Goal: Check status: Check status

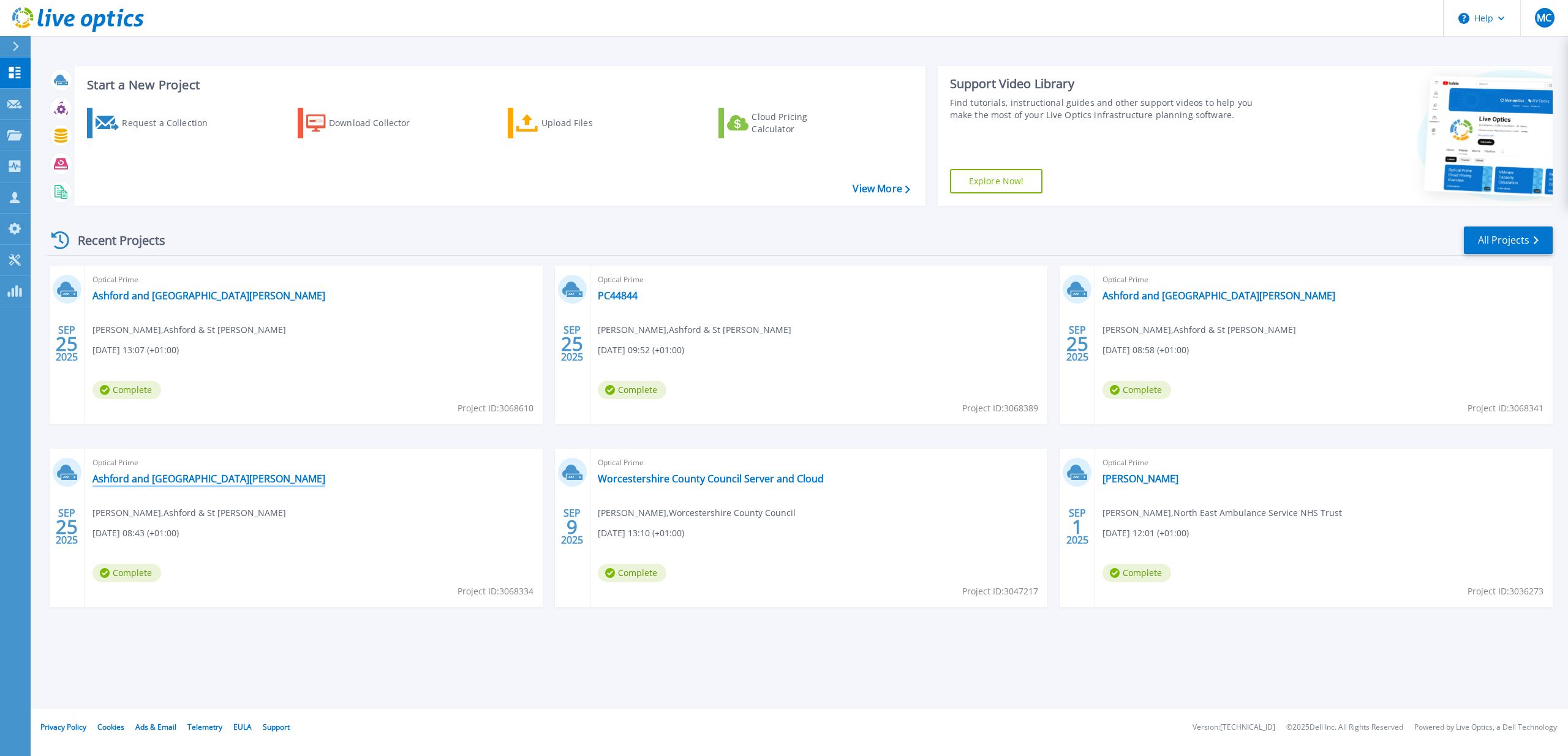
click at [180, 478] on link "Ashford and St Peters Hospital" at bounding box center [209, 478] width 233 height 12
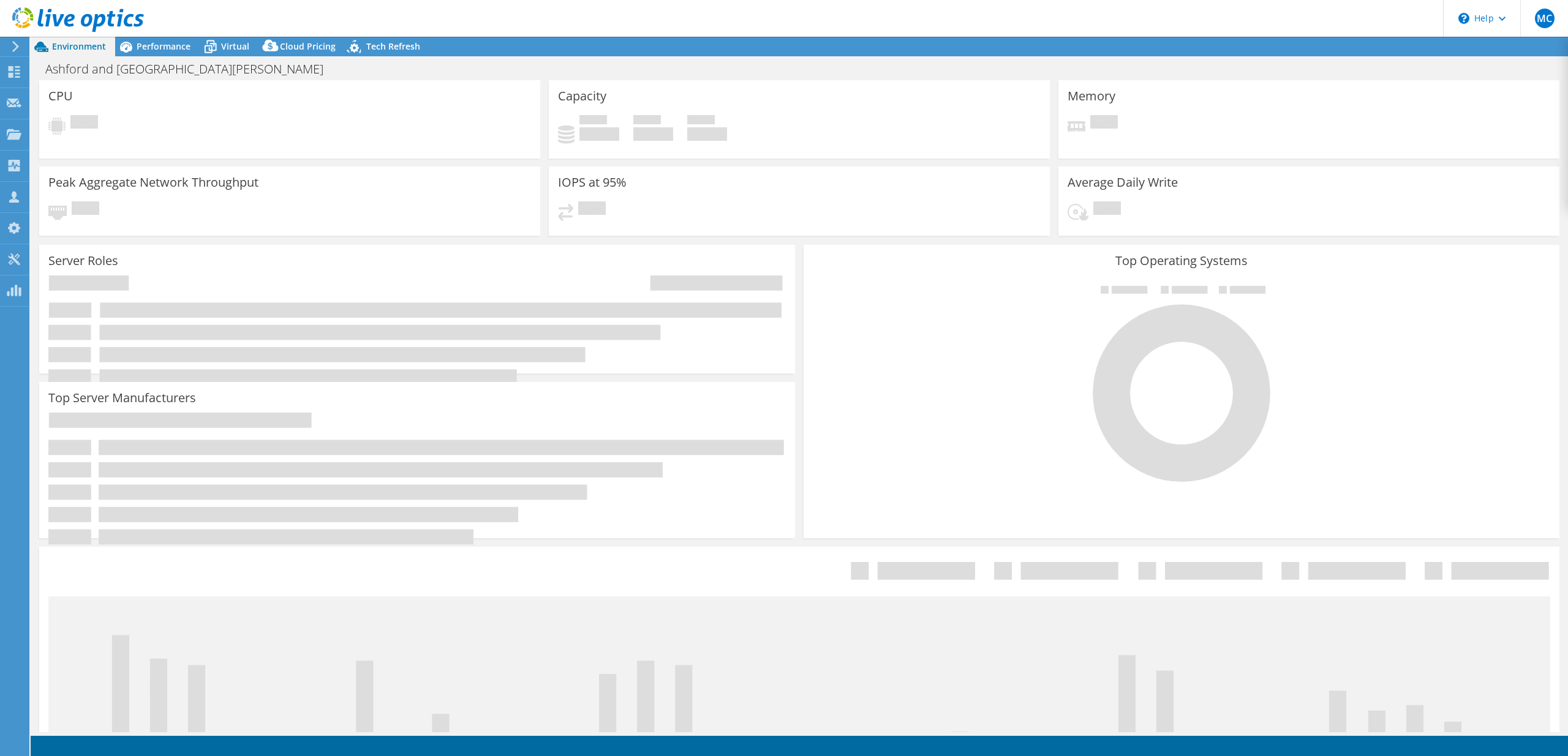
select select "USD"
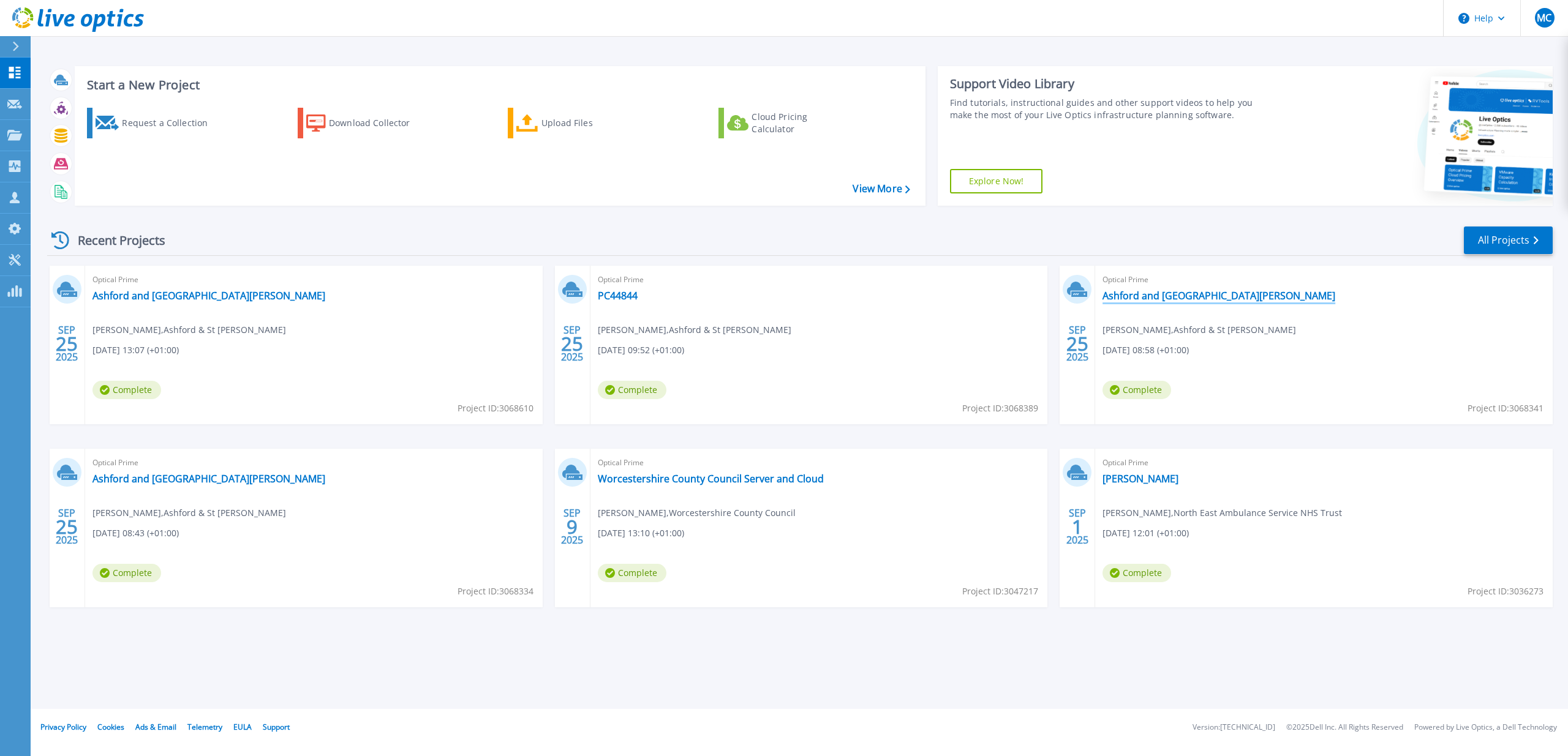
click at [1149, 297] on link "Ashford and [GEOGRAPHIC_DATA][PERSON_NAME]" at bounding box center [1219, 295] width 233 height 12
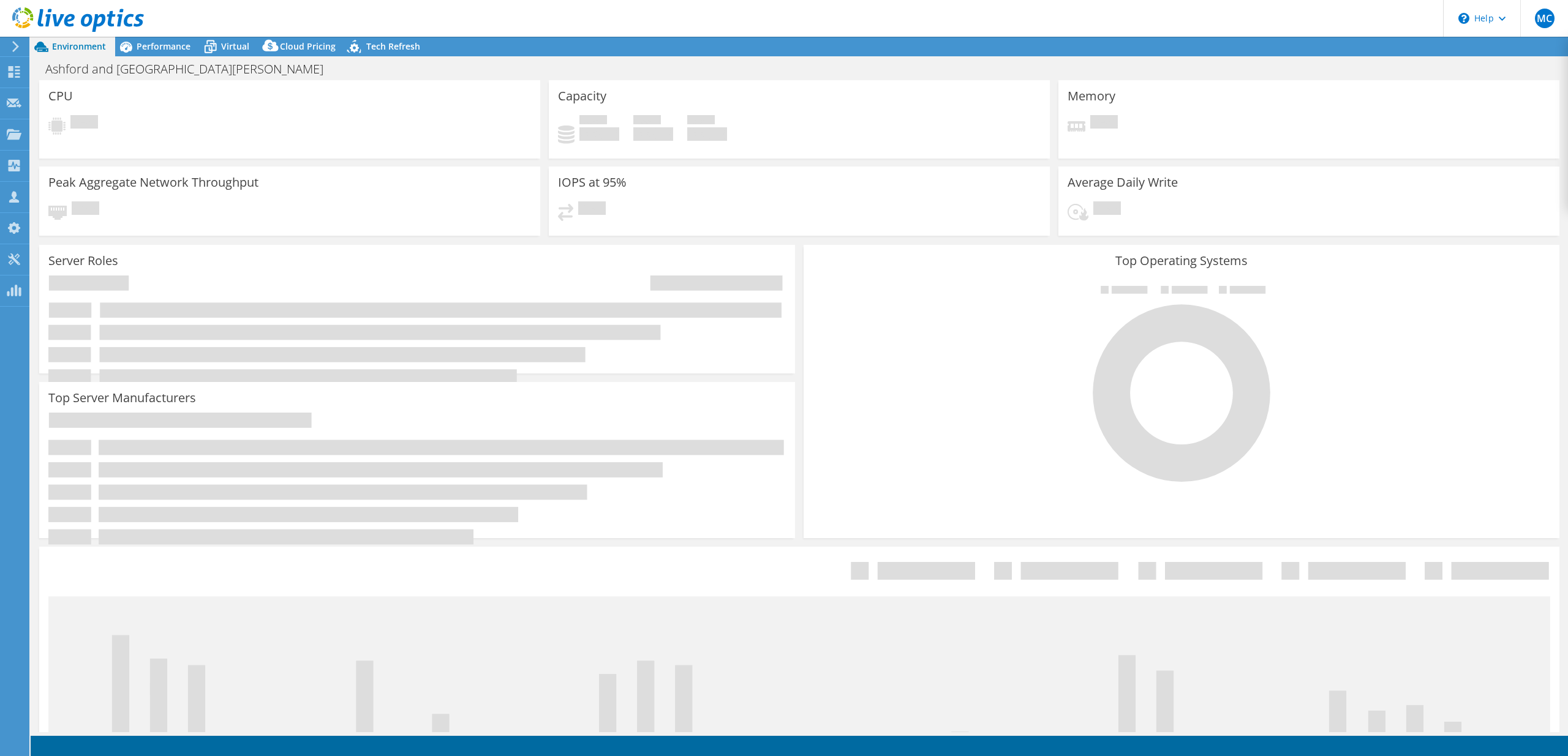
select select "USD"
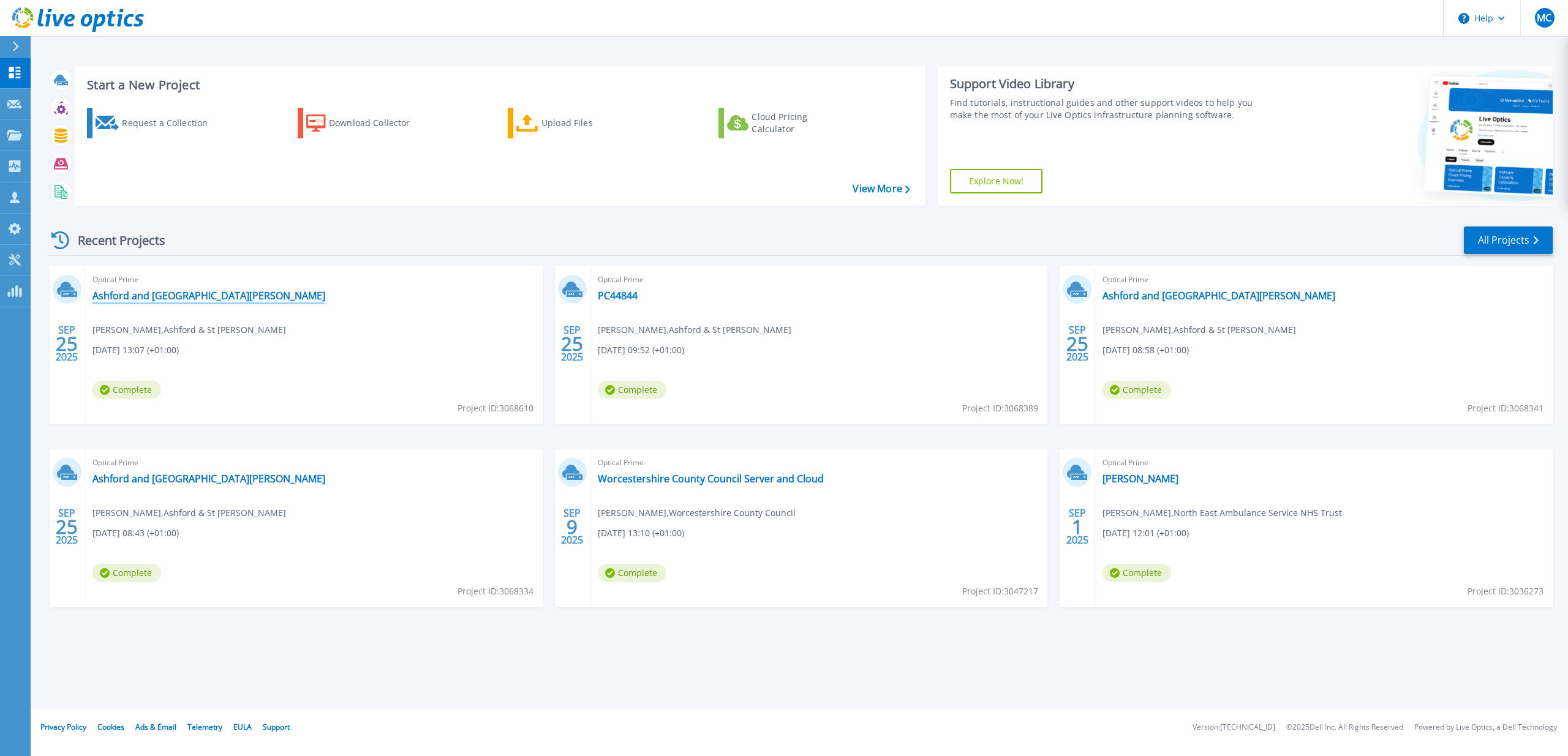
click at [141, 297] on link "Ashford and [GEOGRAPHIC_DATA][PERSON_NAME]" at bounding box center [209, 295] width 233 height 12
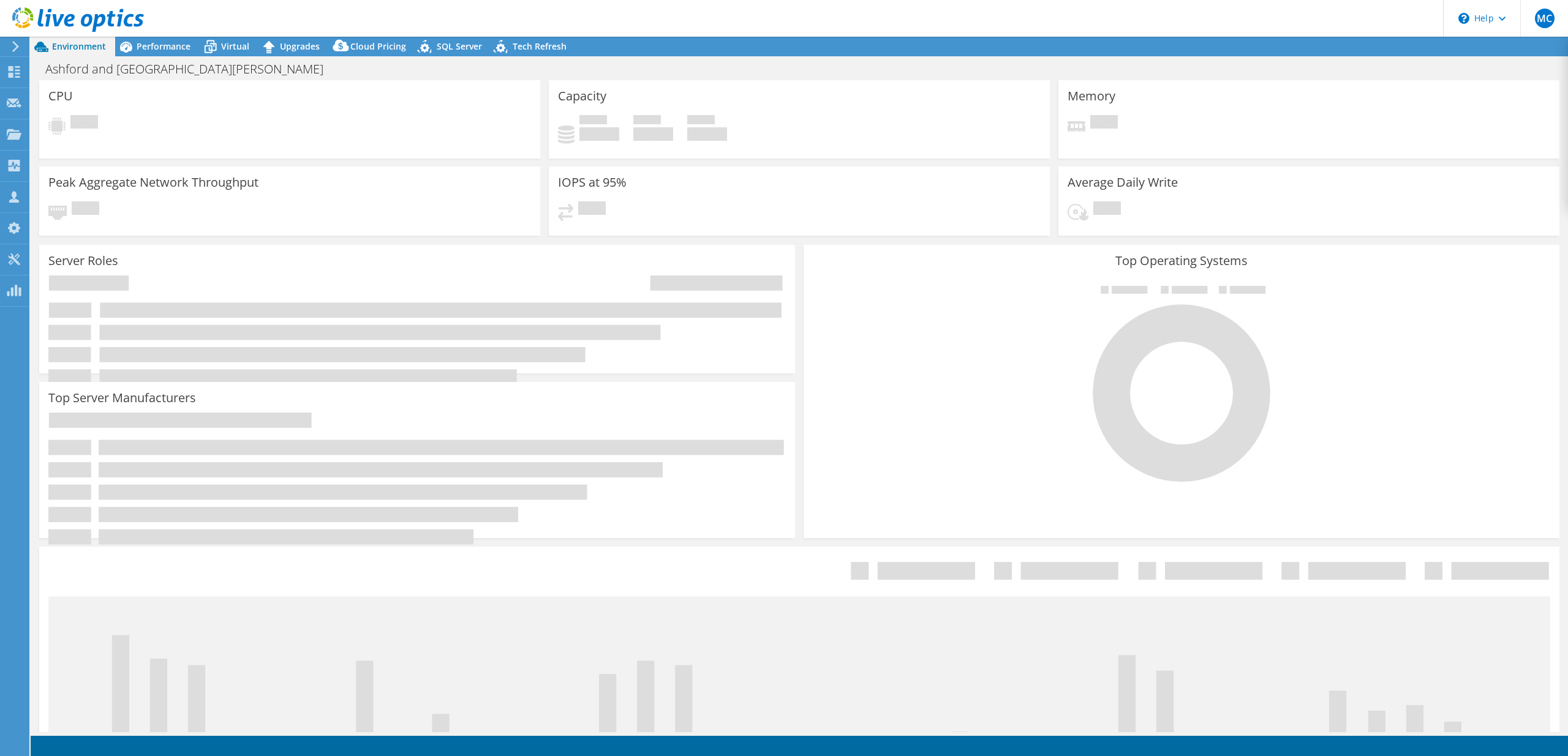
select select "USD"
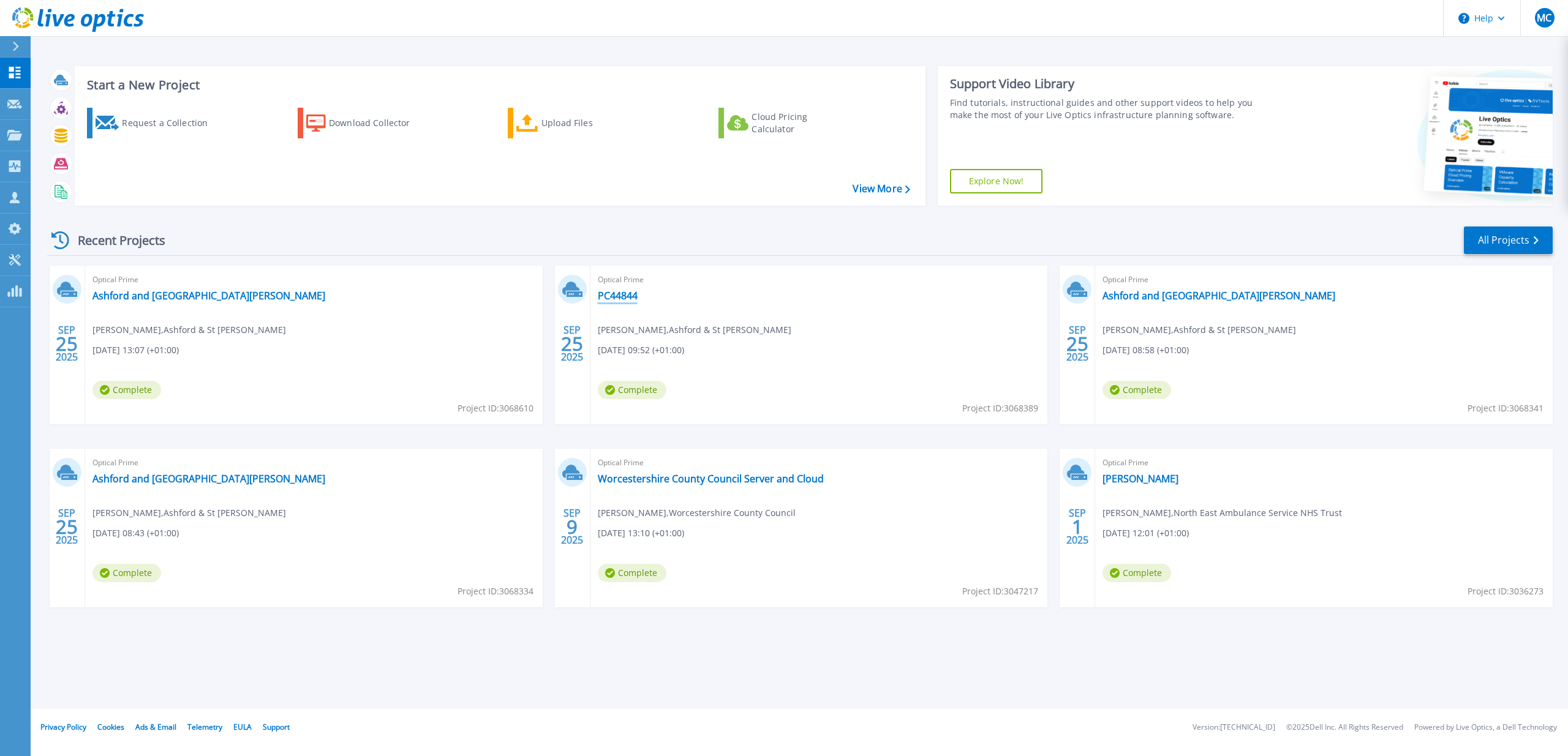
click at [619, 300] on link "PC44844" at bounding box center [618, 295] width 40 height 12
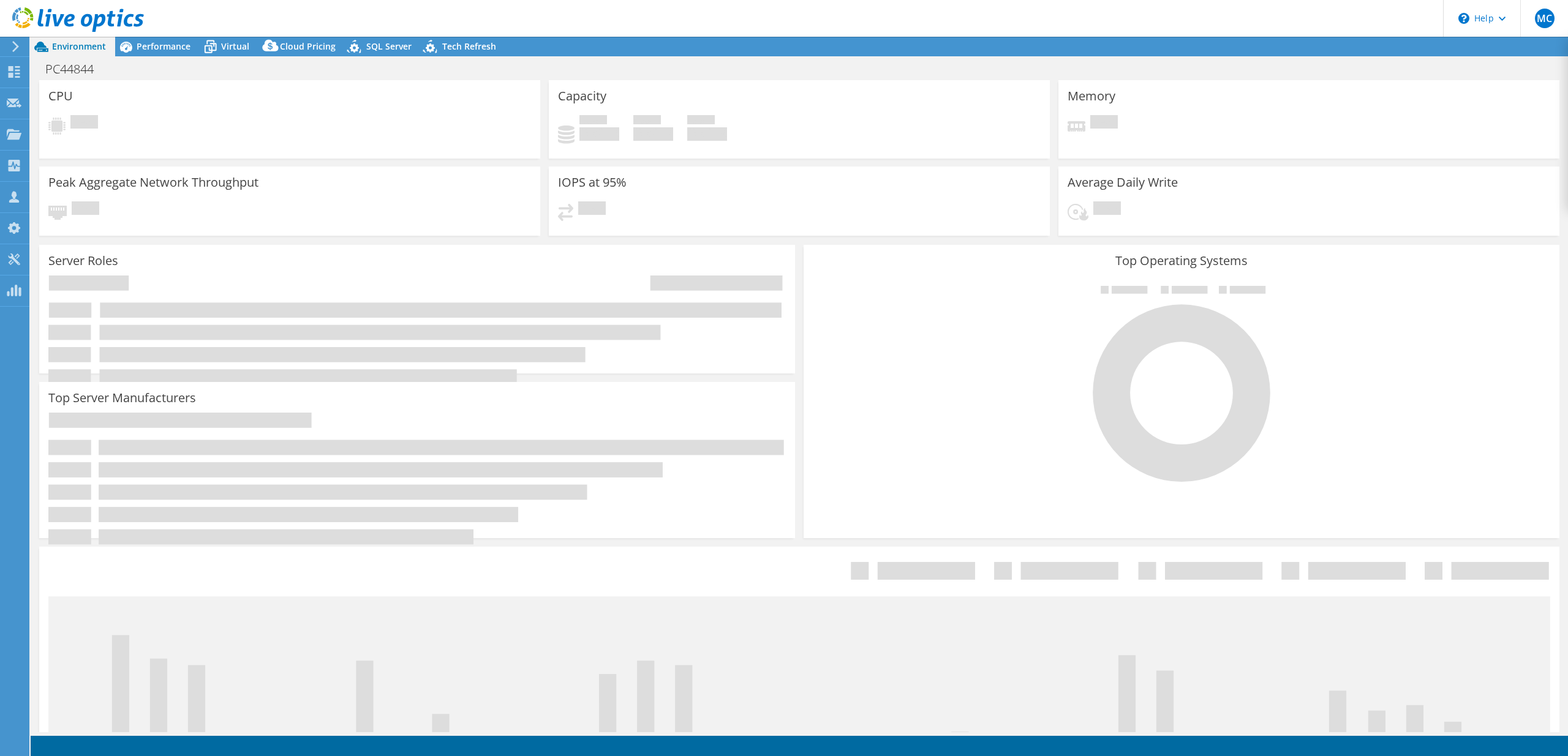
select select "USD"
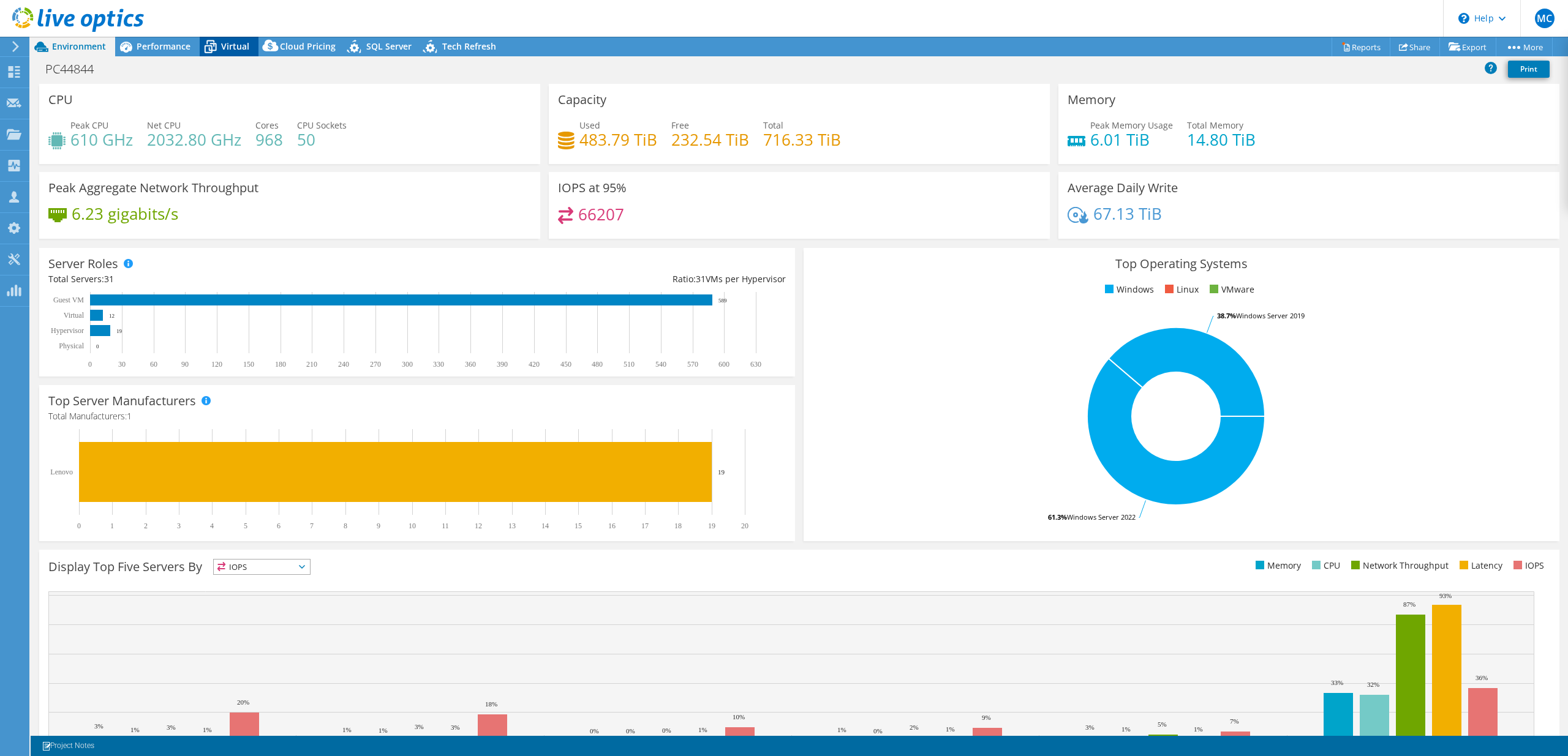
click at [224, 46] on span "Virtual" at bounding box center [235, 46] width 28 height 11
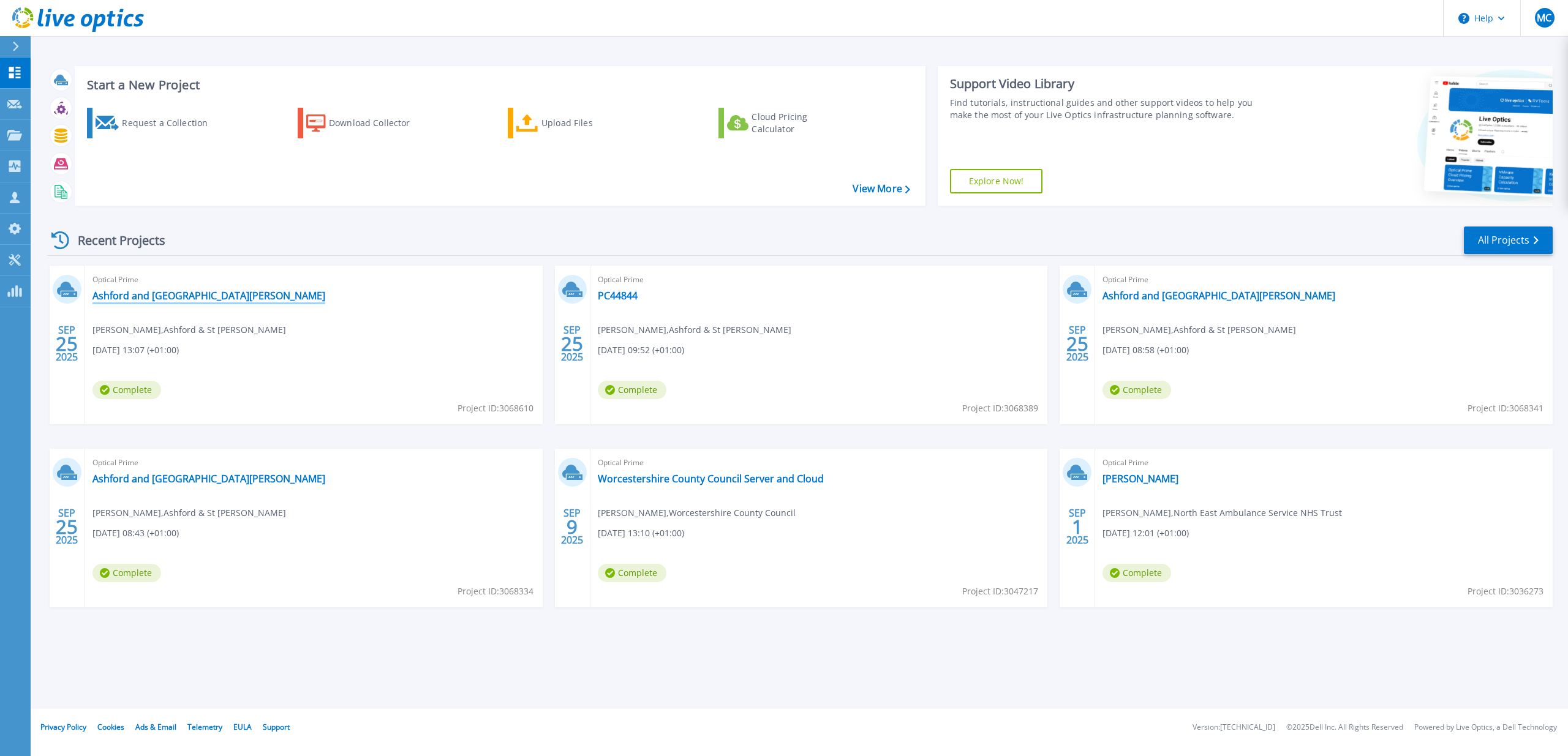
click at [206, 295] on link "Ashford and [GEOGRAPHIC_DATA][PERSON_NAME]" at bounding box center [209, 295] width 233 height 12
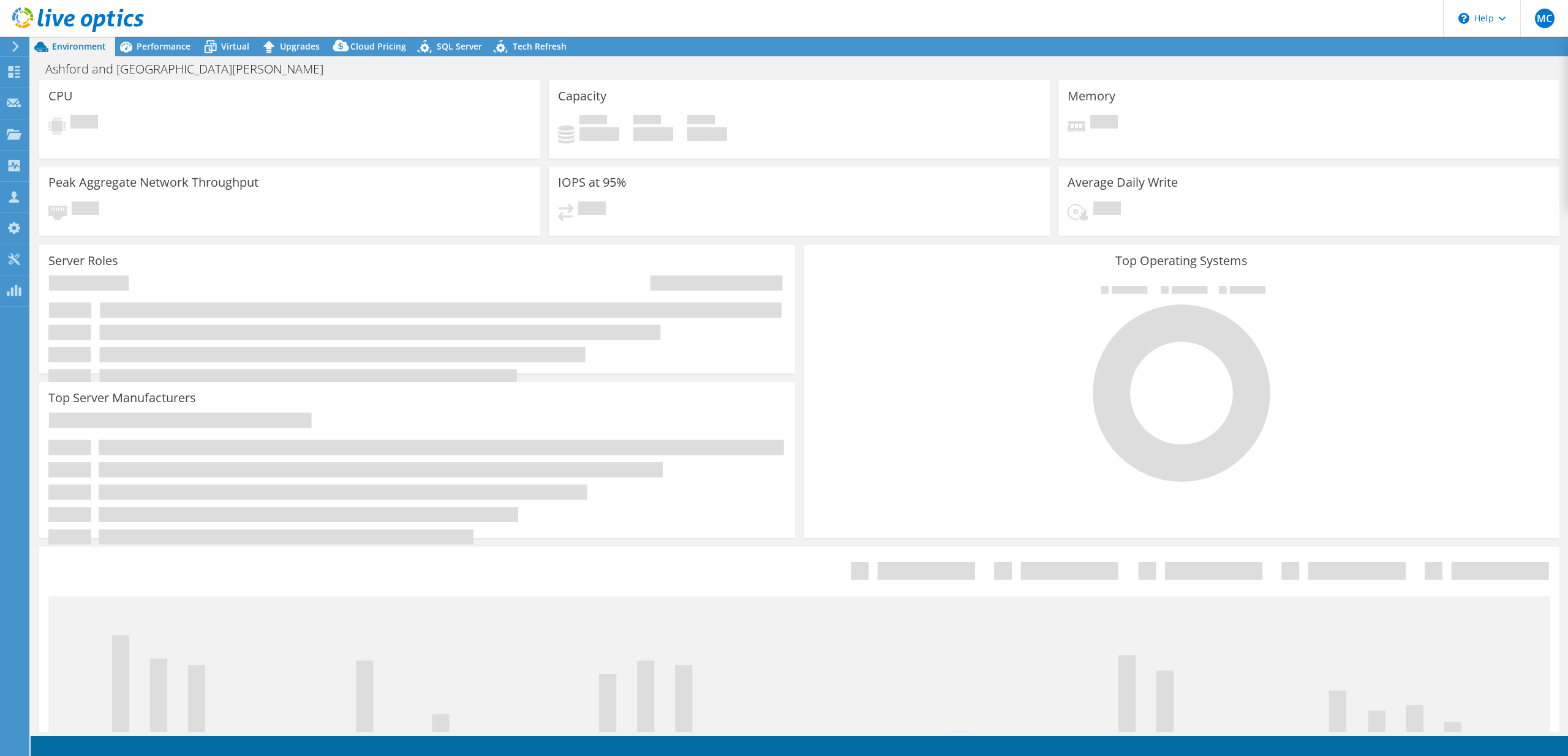
select select "USD"
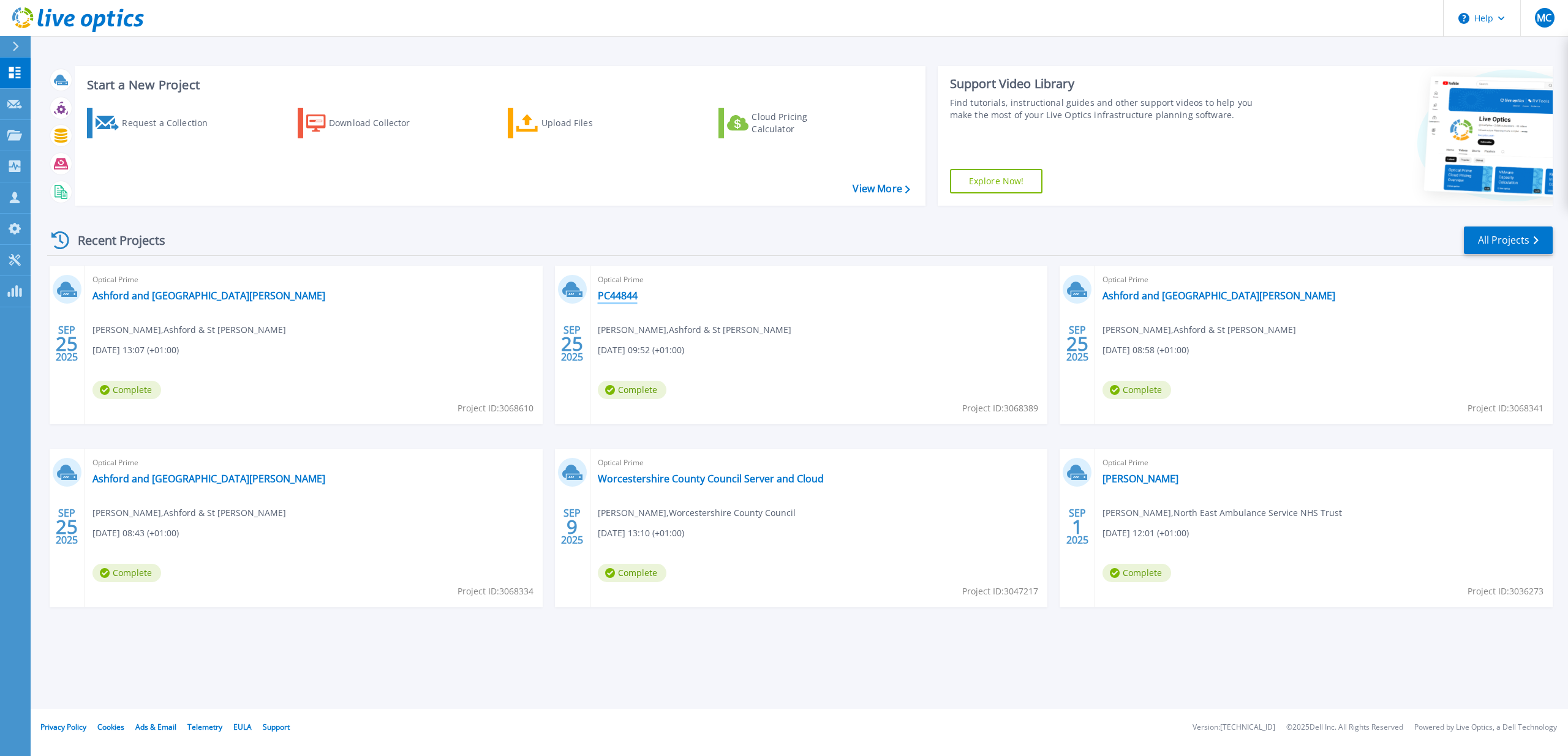
click at [623, 298] on link "PC44844" at bounding box center [618, 295] width 40 height 12
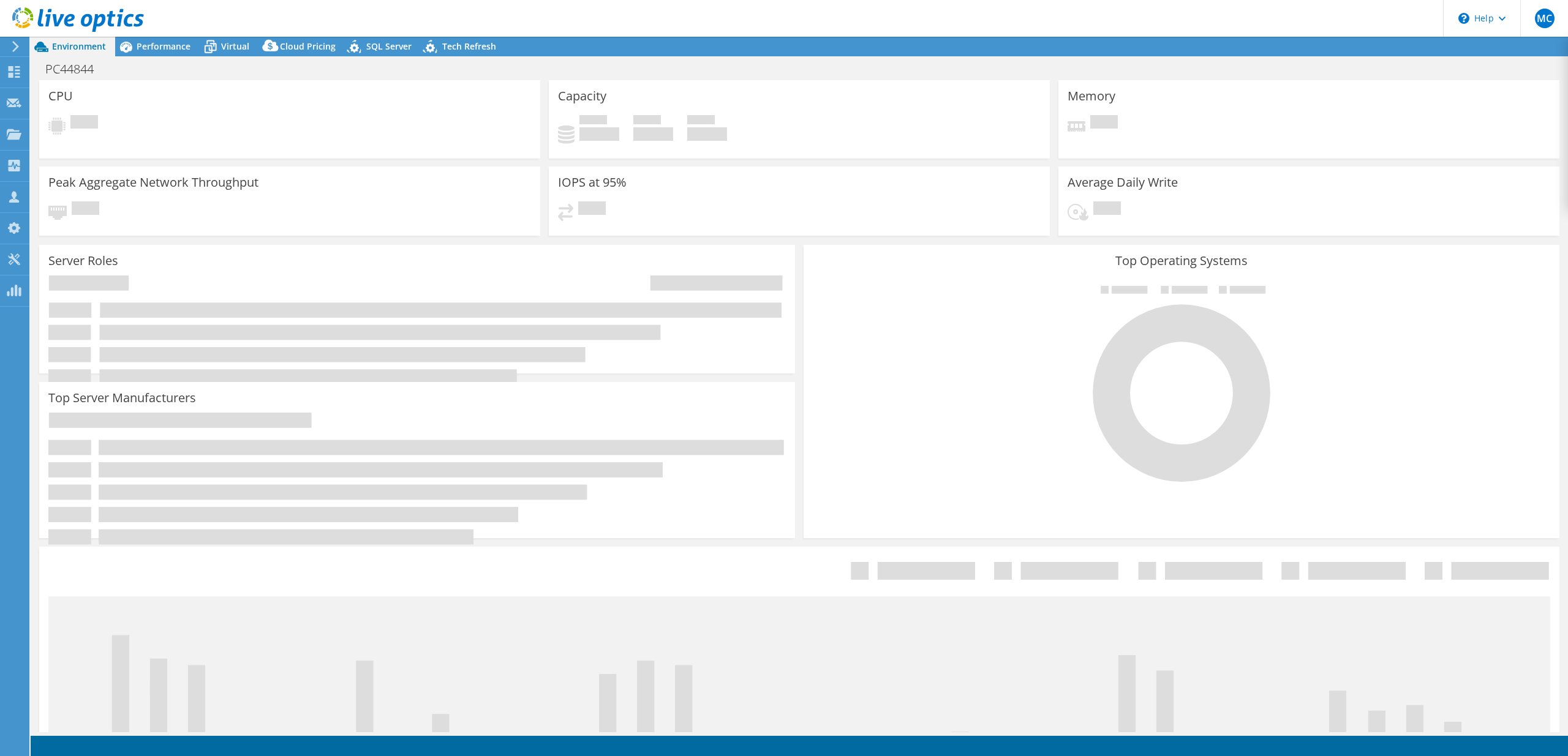
select select "USD"
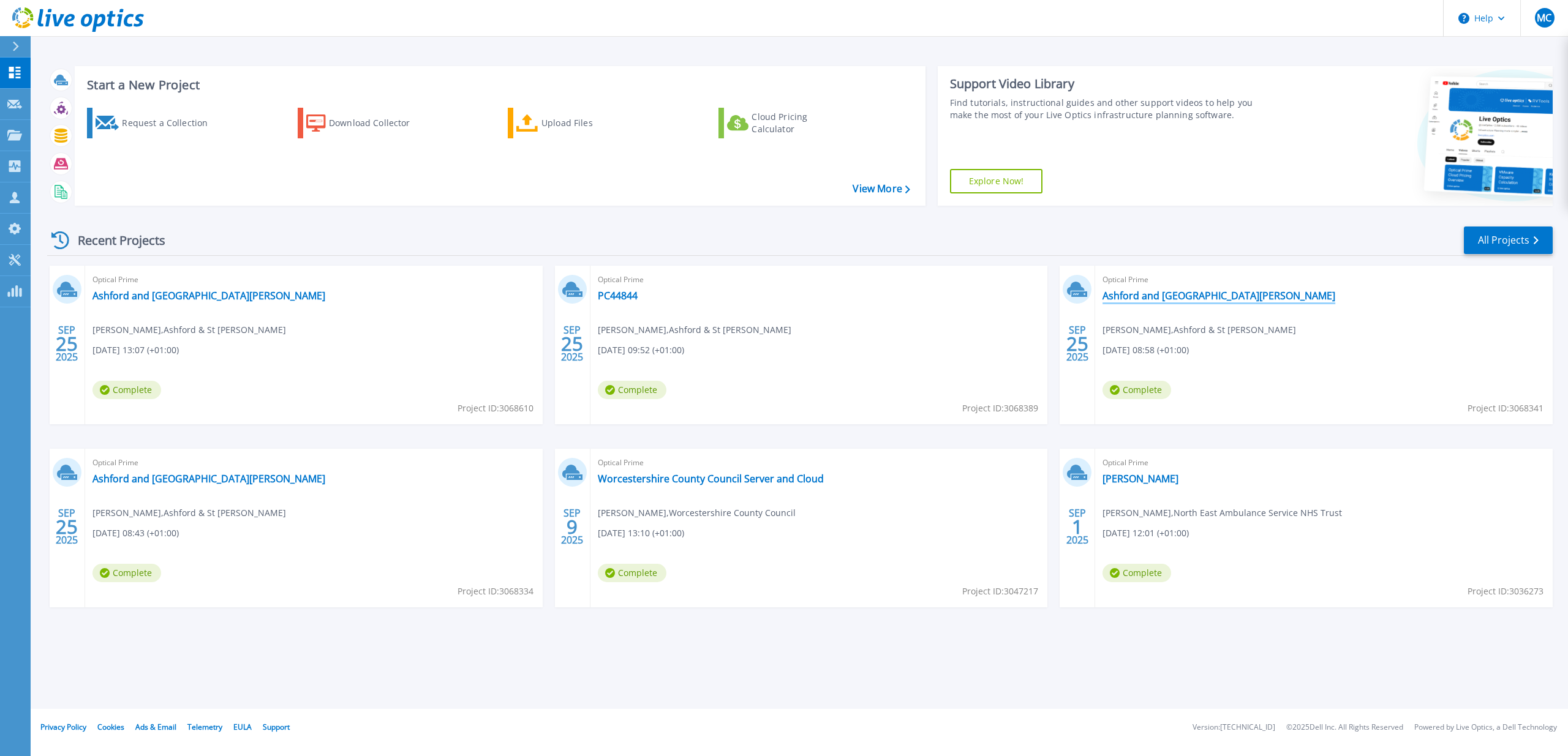
click at [1135, 298] on link "Ashford and [GEOGRAPHIC_DATA][PERSON_NAME]" at bounding box center [1219, 295] width 233 height 12
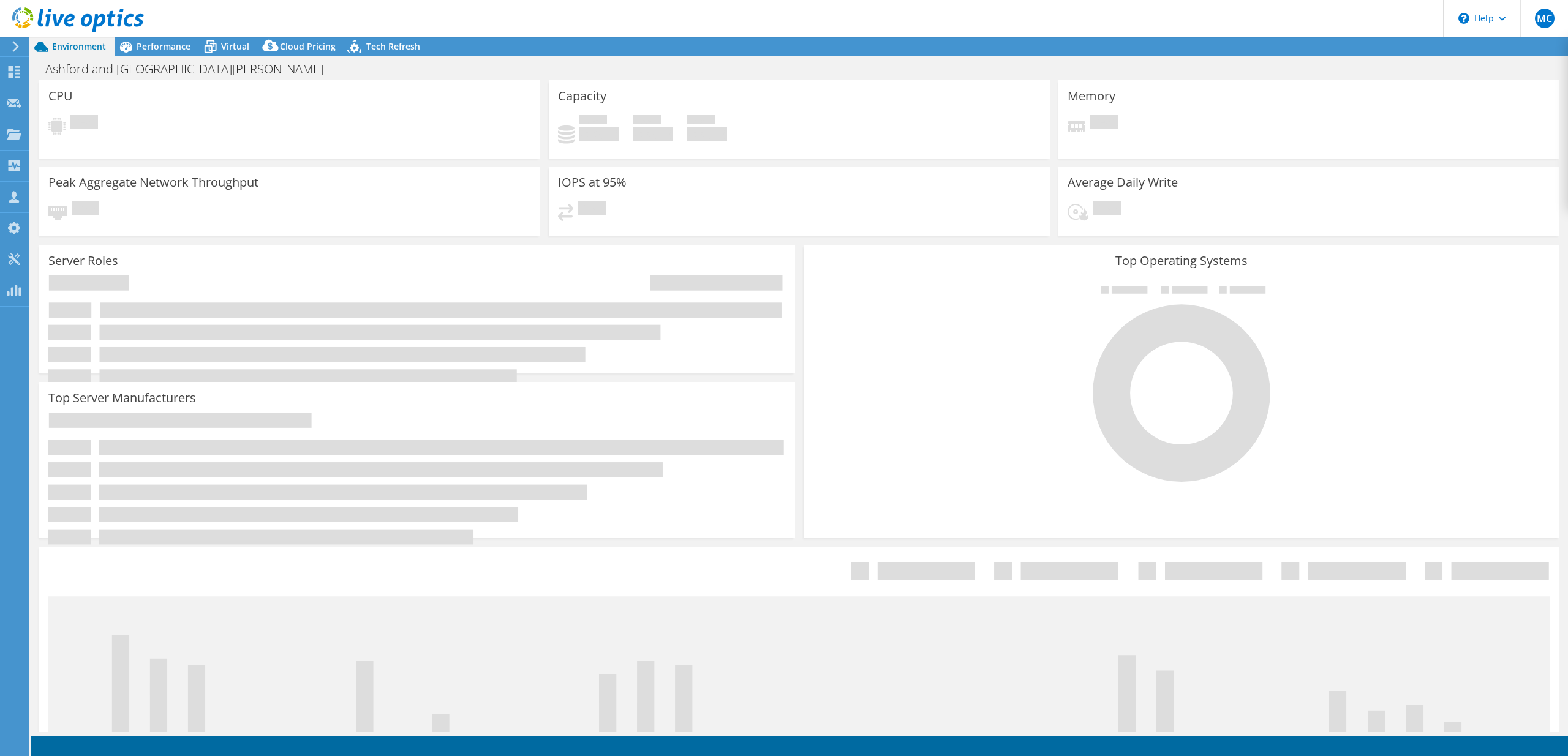
select select "USD"
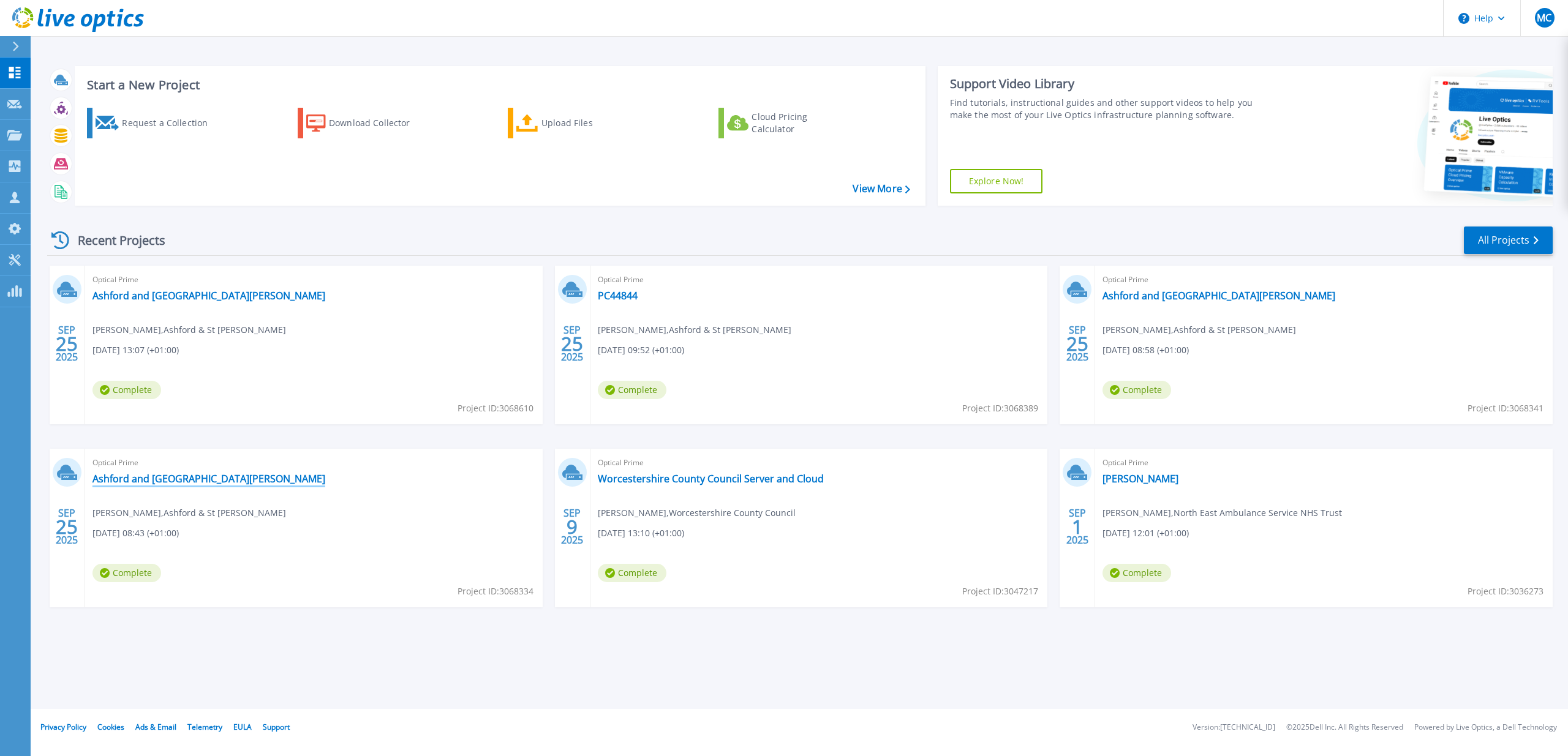
click at [186, 484] on link "Ashford and [GEOGRAPHIC_DATA][PERSON_NAME]" at bounding box center [209, 478] width 233 height 12
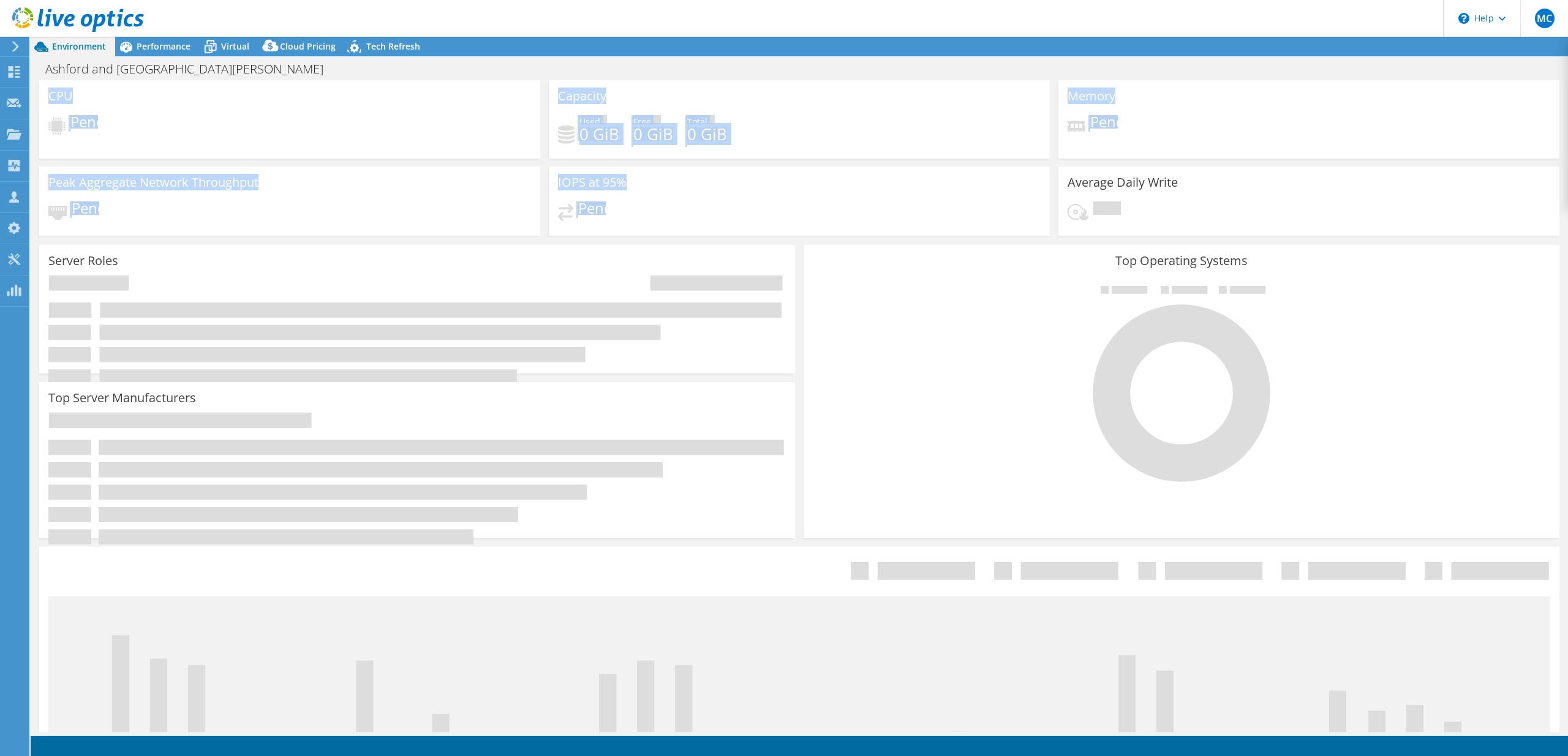
drag, startPoint x: 654, startPoint y: 117, endPoint x: 694, endPoint y: 308, distance: 195.1
click at [681, 273] on div "Environment Performance Virtual Upgrades" at bounding box center [799, 396] width 1538 height 719
select select "USD"
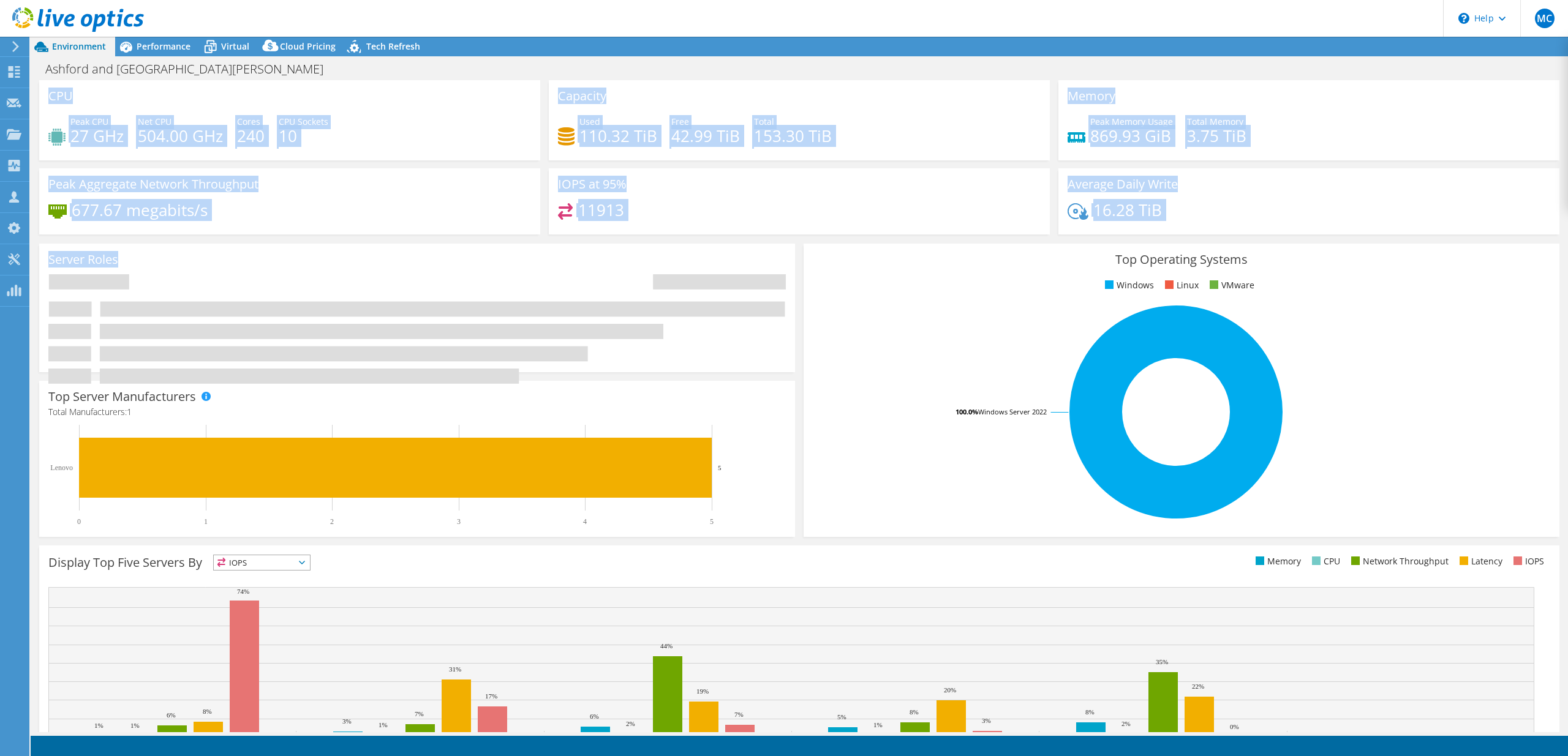
click at [878, 88] on div "Capacity Used 110.32 TiB Free 42.99 TiB Total 153.30 TiB" at bounding box center [799, 119] width 501 height 80
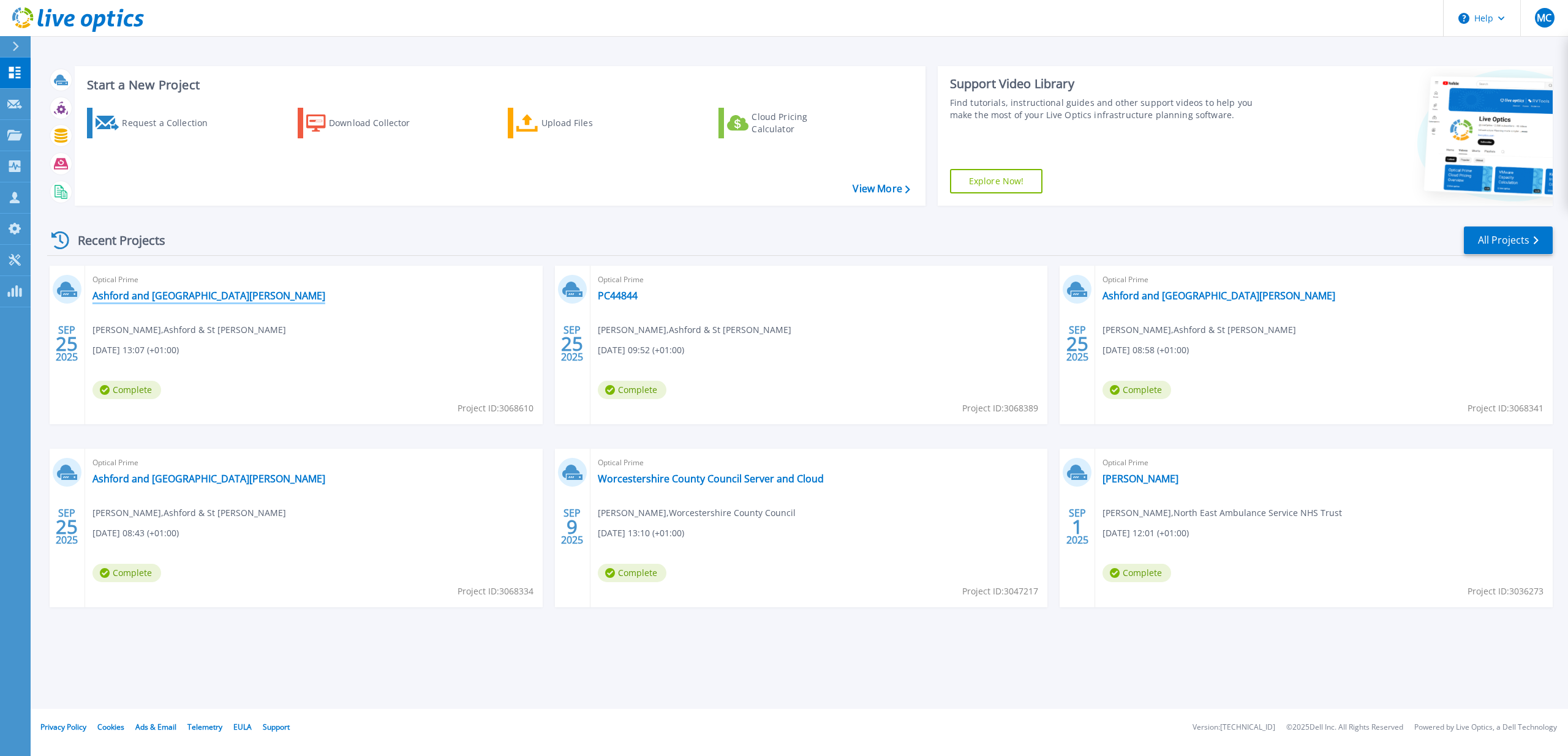
click at [210, 295] on link "Ashford and [GEOGRAPHIC_DATA][PERSON_NAME]" at bounding box center [209, 295] width 233 height 12
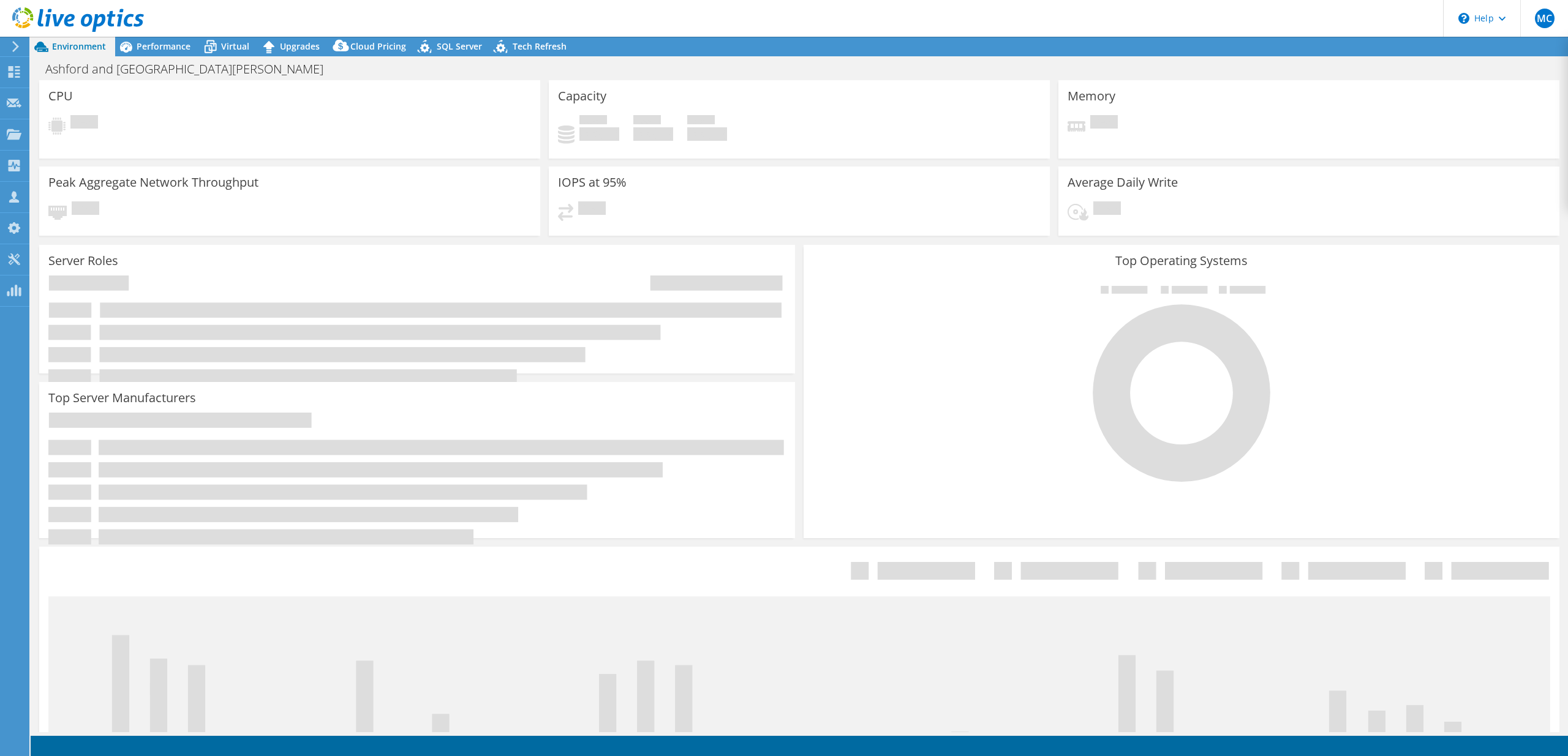
select select "USD"
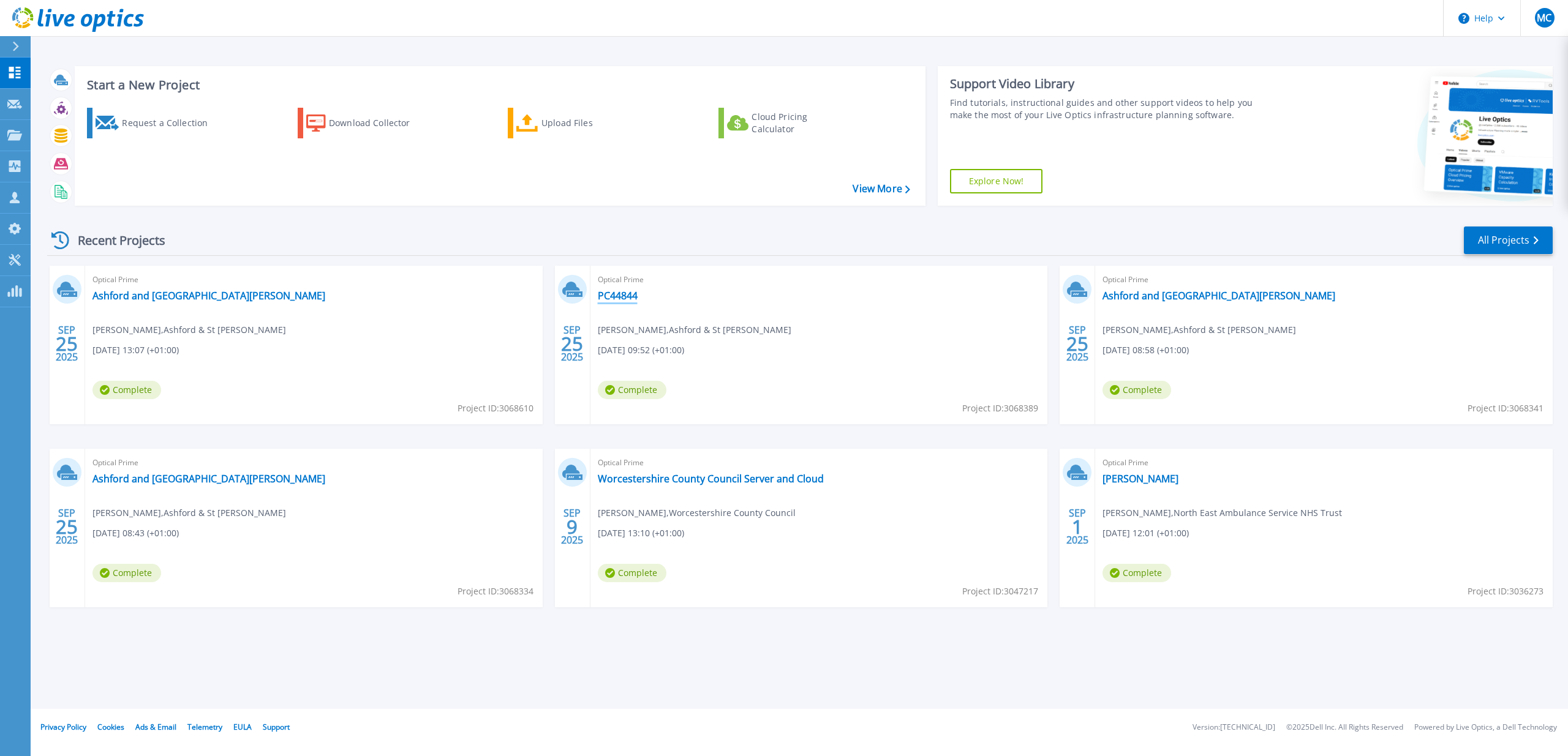
click at [625, 293] on link "PC44844" at bounding box center [618, 295] width 40 height 12
